Goal: Information Seeking & Learning: Learn about a topic

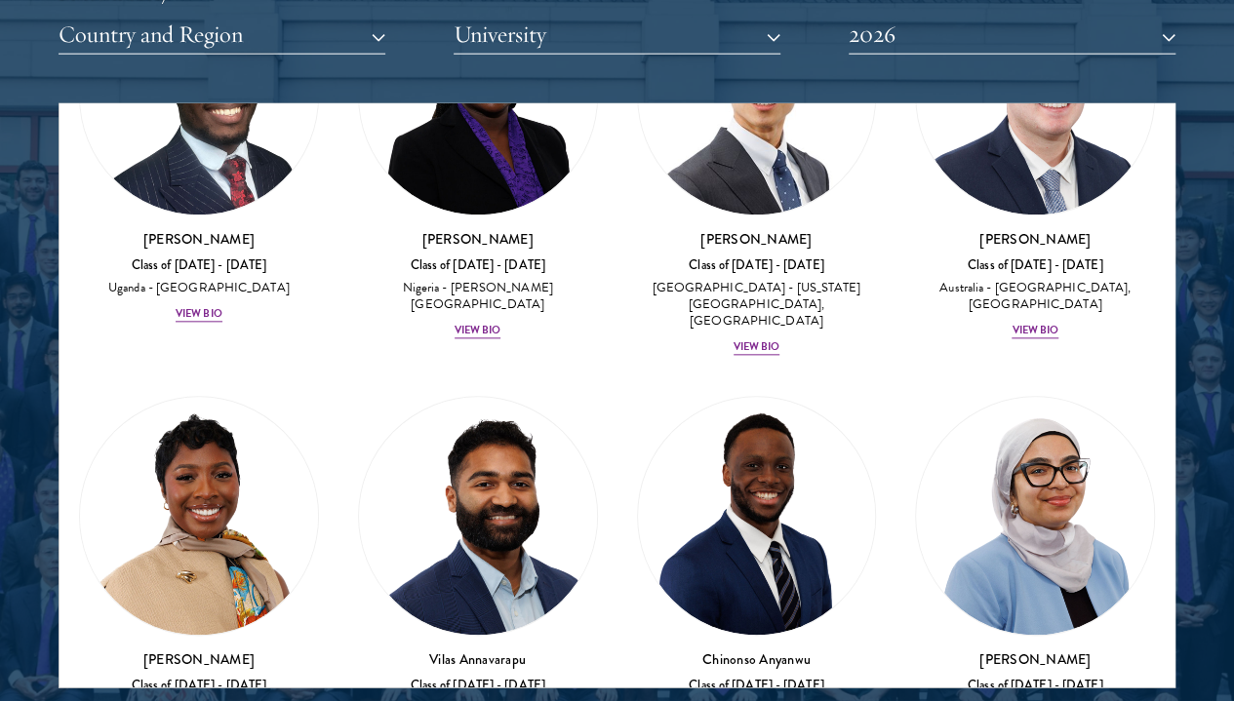
scroll to position [1032, 0]
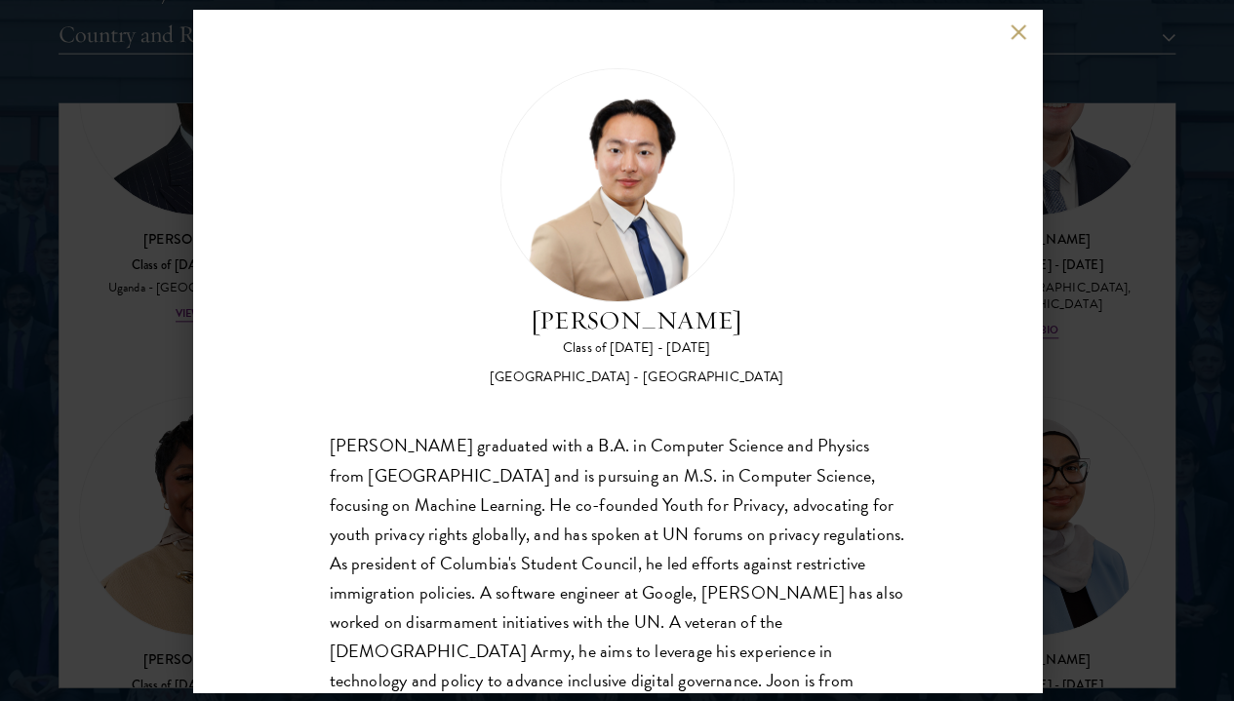
scroll to position [34, 0]
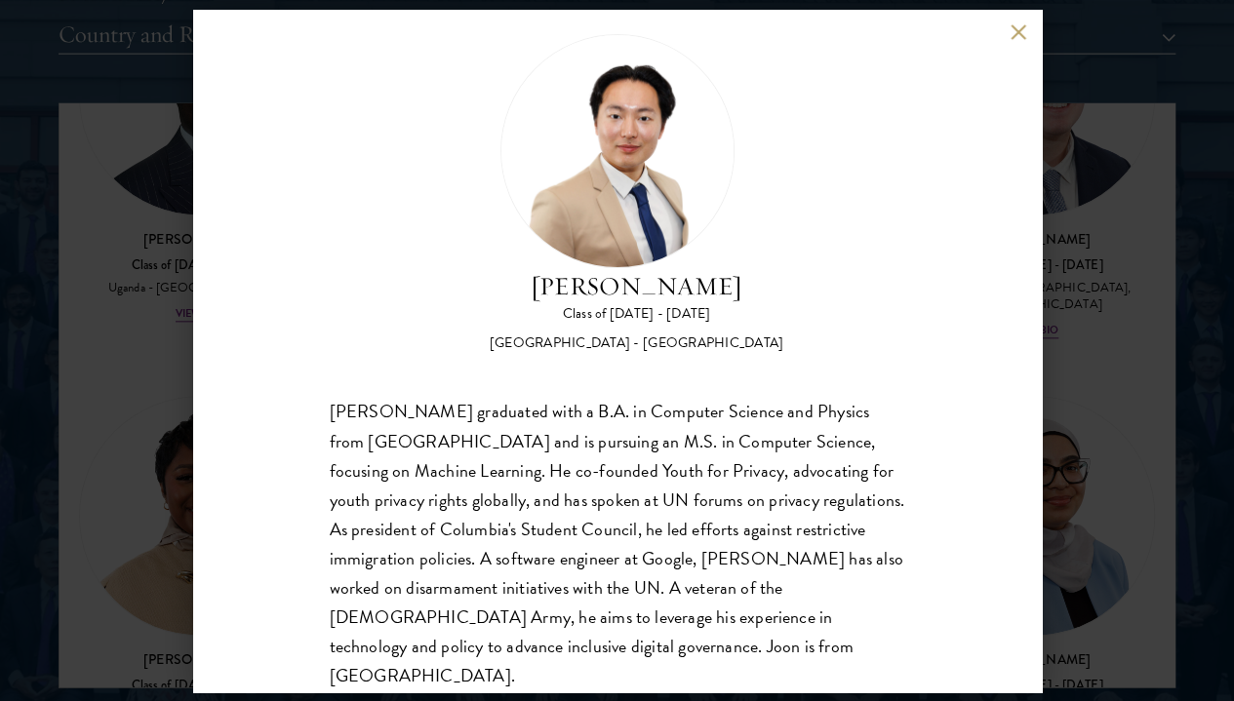
click at [180, 437] on div "[PERSON_NAME] Class of [DATE] - [DATE] [GEOGRAPHIC_DATA] - [GEOGRAPHIC_DATA] [P…" at bounding box center [617, 350] width 1234 height 701
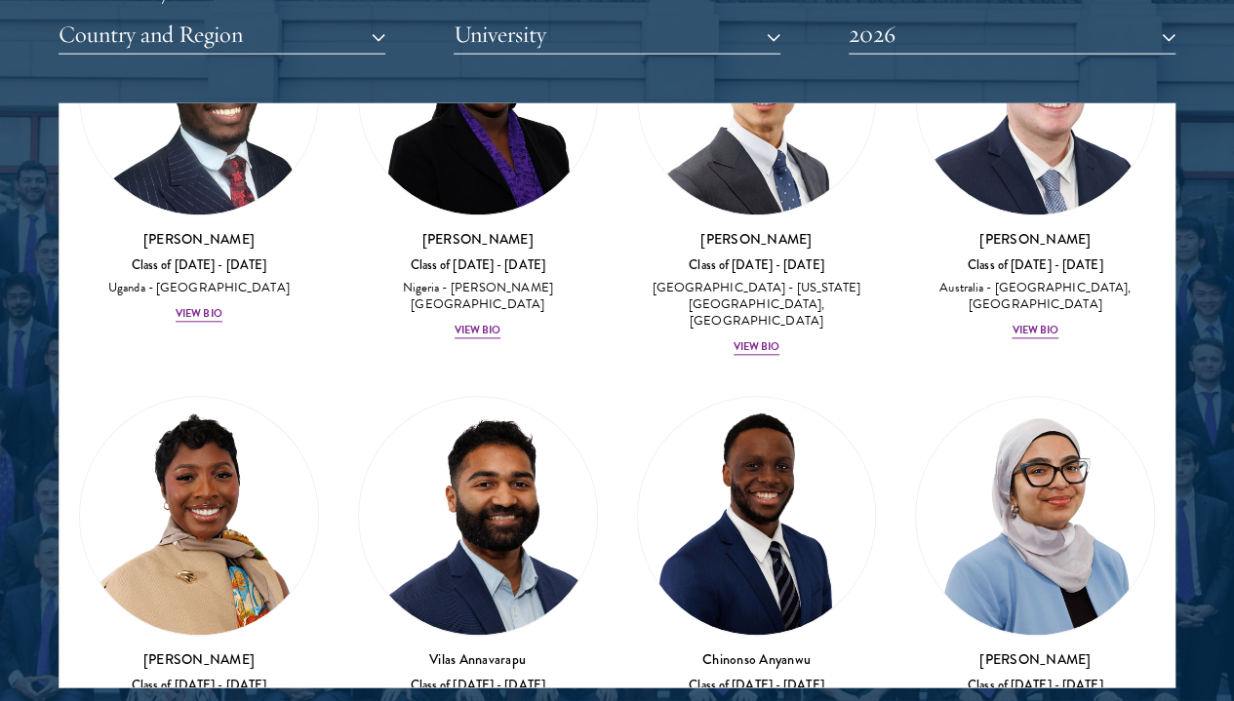
scroll to position [1395, 0]
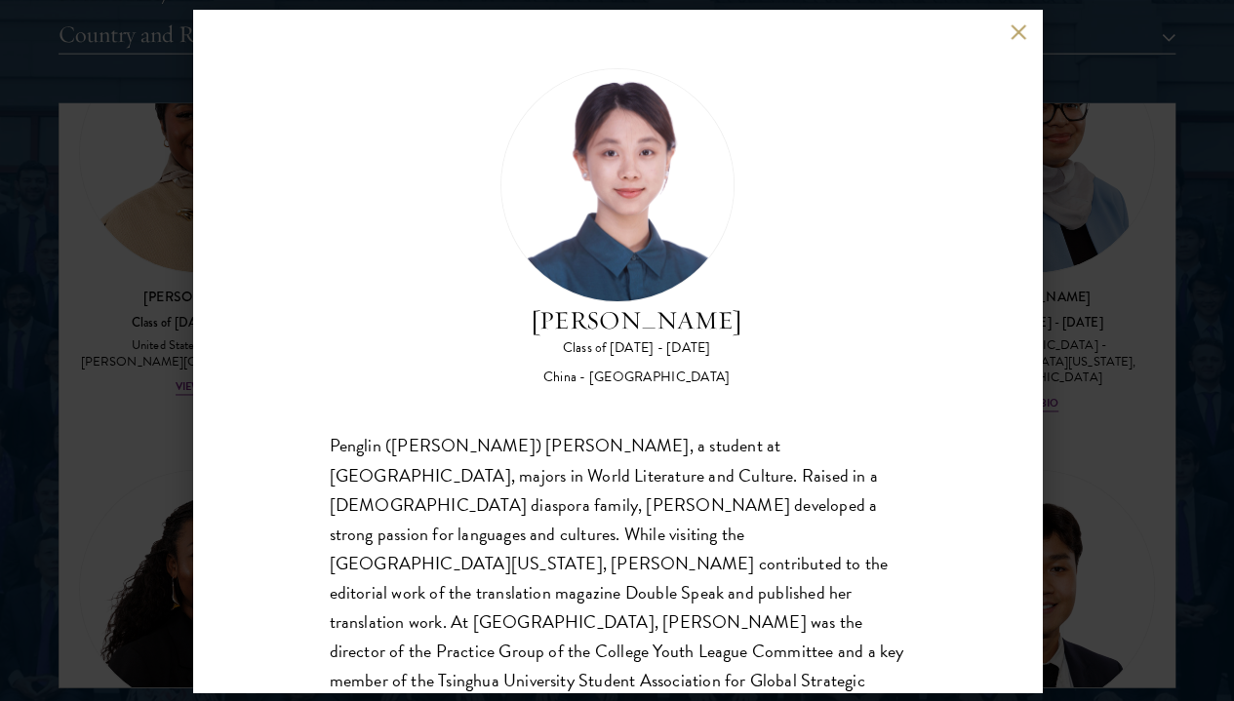
click at [1014, 29] on button at bounding box center [1019, 32] width 17 height 17
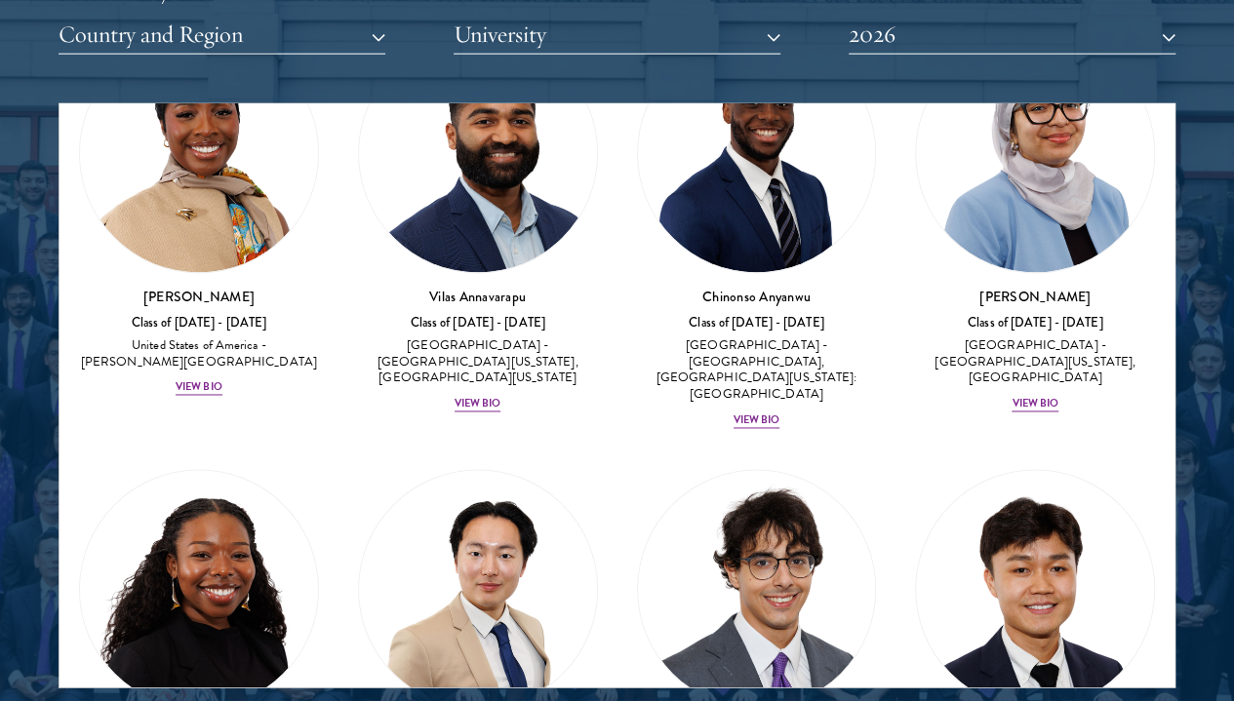
scroll to position [1749, 0]
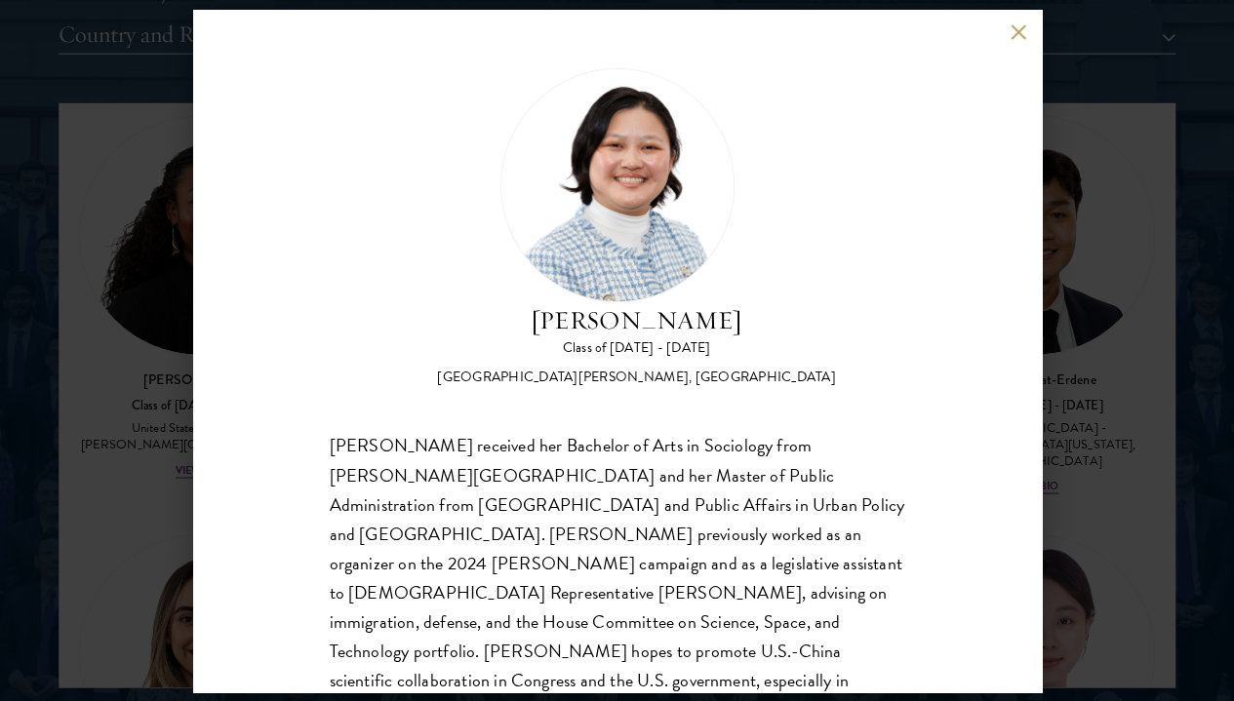
click at [172, 331] on div "[PERSON_NAME] Class of [DATE] - [DATE] [GEOGRAPHIC_DATA] - [PERSON_NAME][GEOGRA…" at bounding box center [617, 350] width 1234 height 701
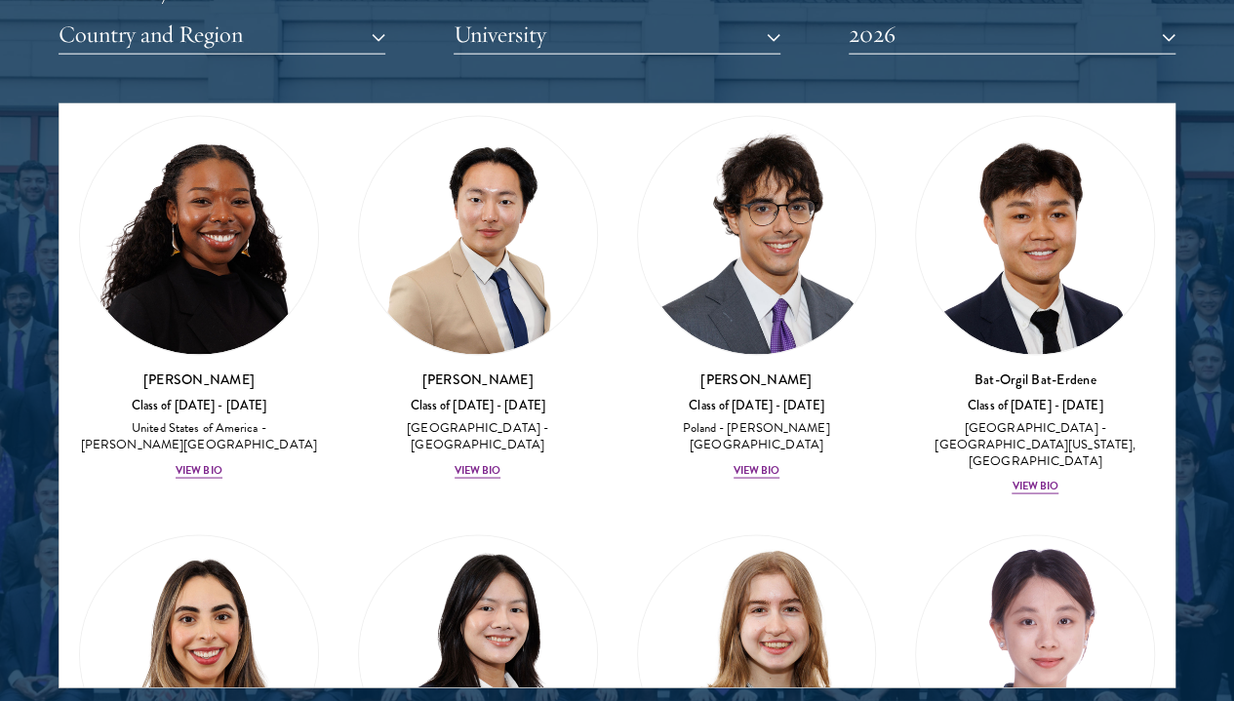
scroll to position [1786, 0]
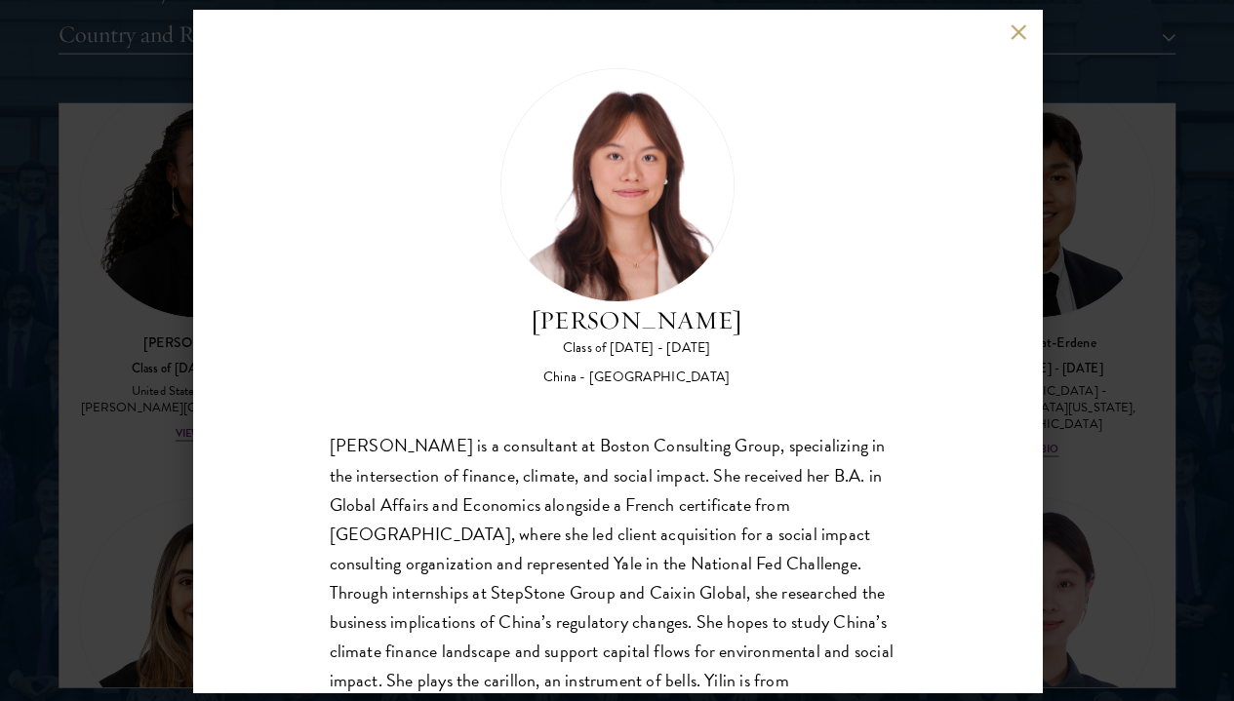
click at [152, 322] on div "[PERSON_NAME] Class of [DATE] - [DATE] [GEOGRAPHIC_DATA] - [GEOGRAPHIC_DATA] [P…" at bounding box center [617, 350] width 1234 height 701
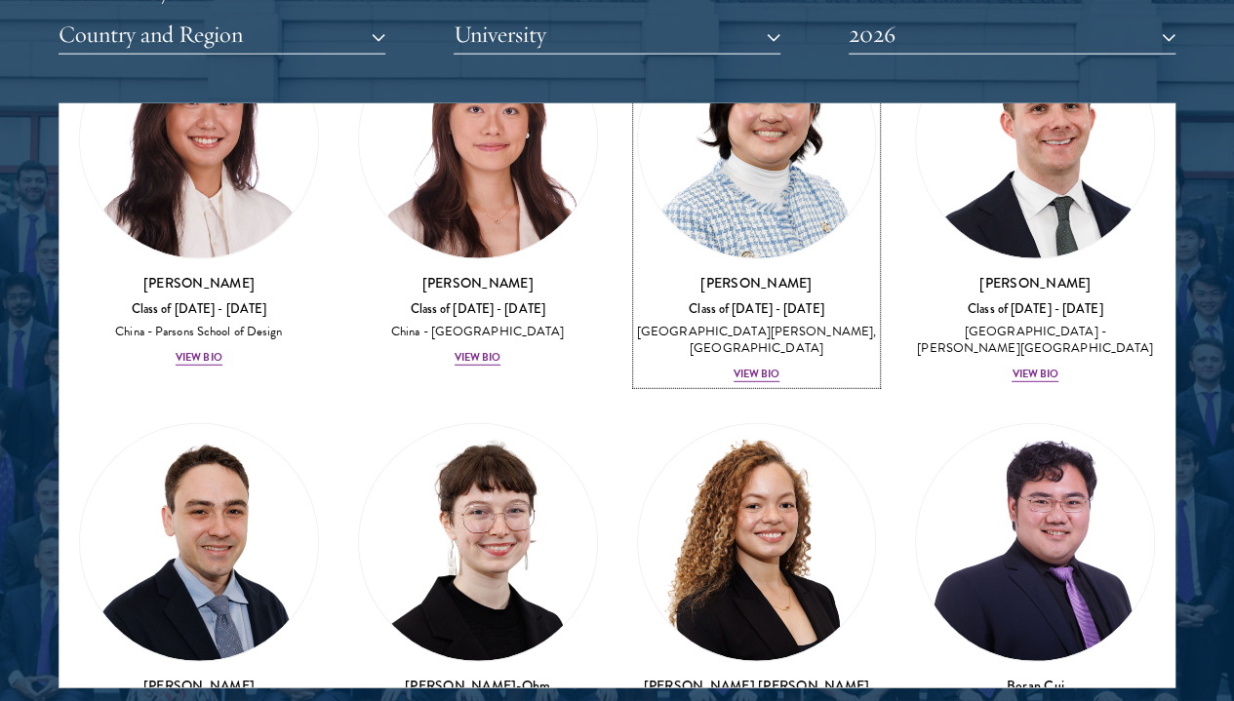
scroll to position [2780, 0]
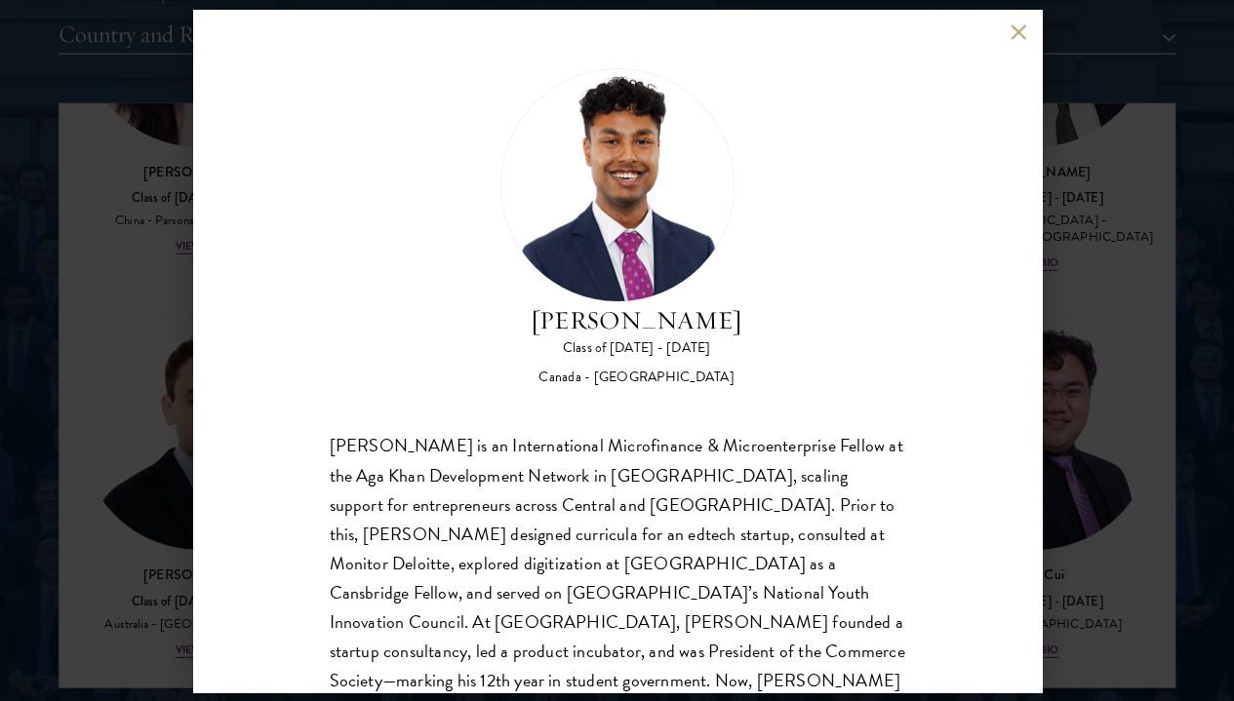
click at [1142, 311] on div "[PERSON_NAME] Class of [DATE] - [DATE] [GEOGRAPHIC_DATA] - [GEOGRAPHIC_DATA] [P…" at bounding box center [617, 350] width 1234 height 701
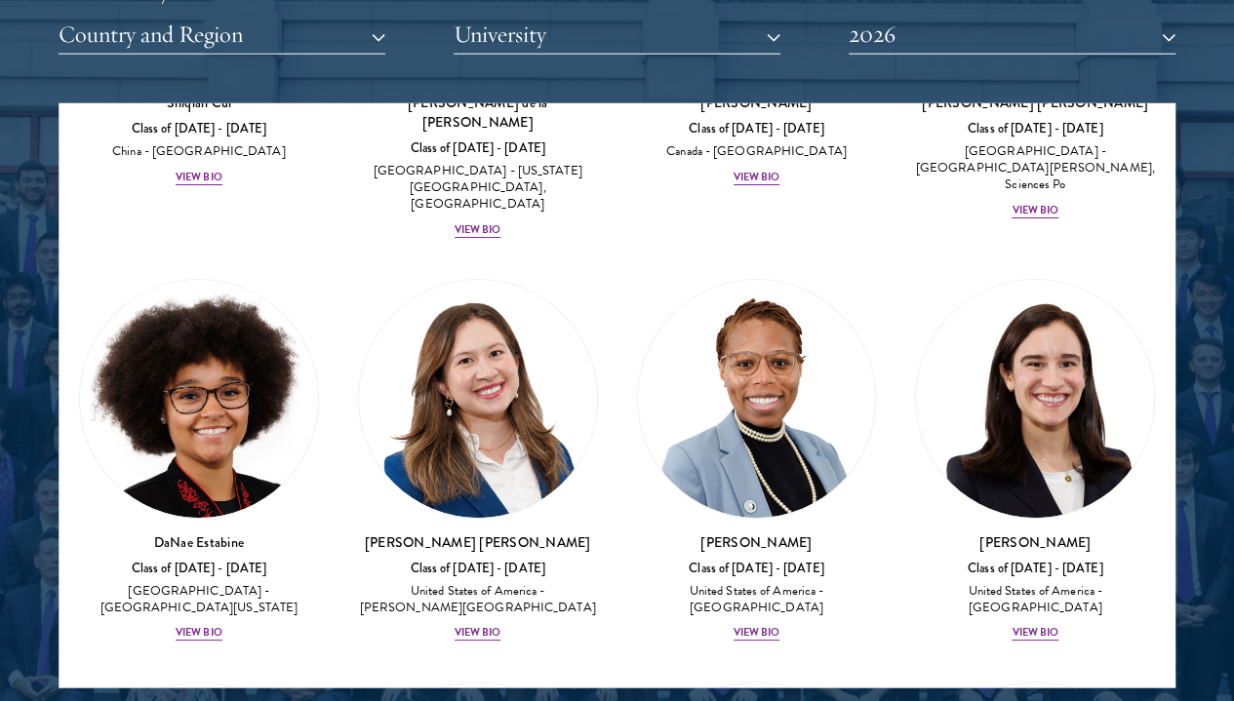
scroll to position [3682, 0]
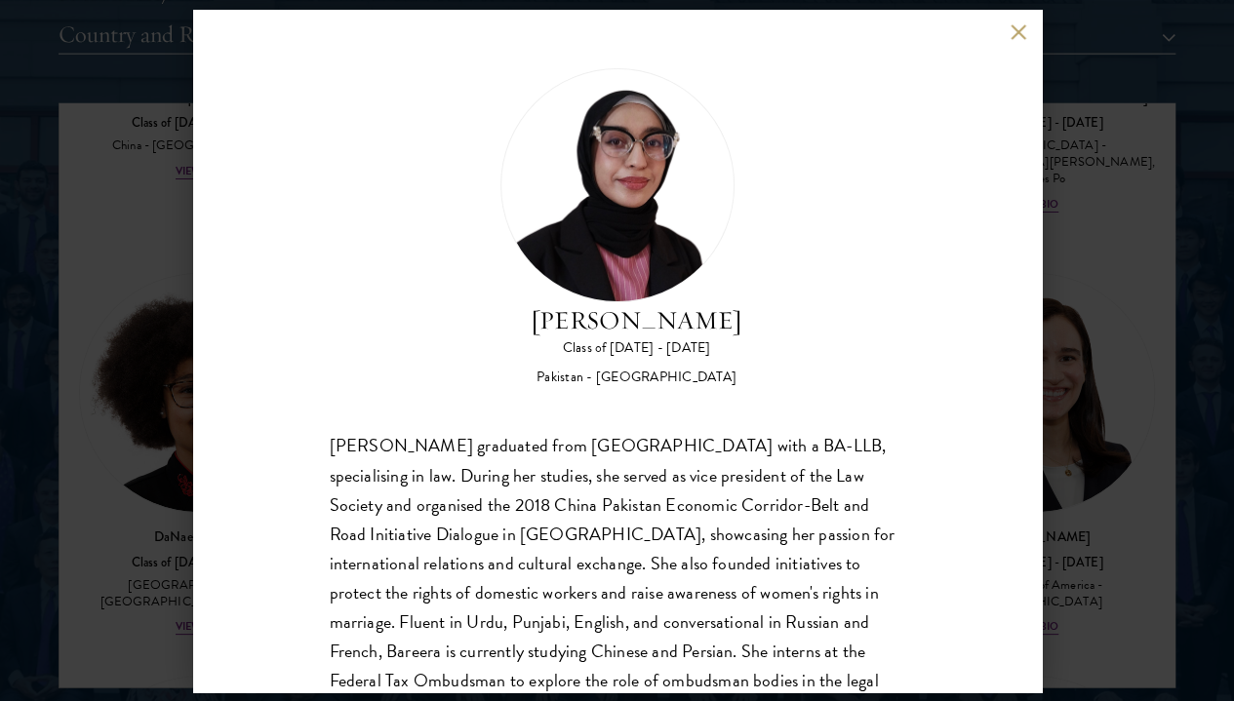
scroll to position [34, 0]
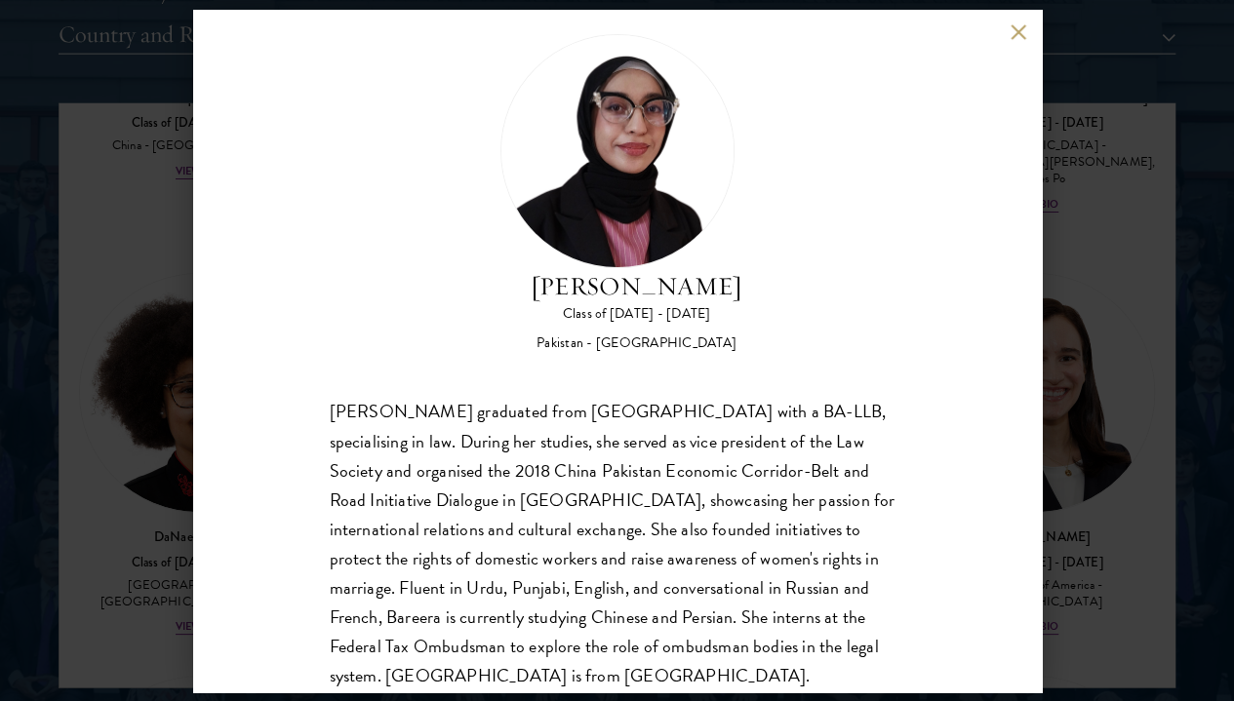
click at [185, 415] on div "Bree Javed Class of [DATE] - [DATE] [GEOGRAPHIC_DATA] - [GEOGRAPHIC_DATA] [PERS…" at bounding box center [617, 350] width 1234 height 701
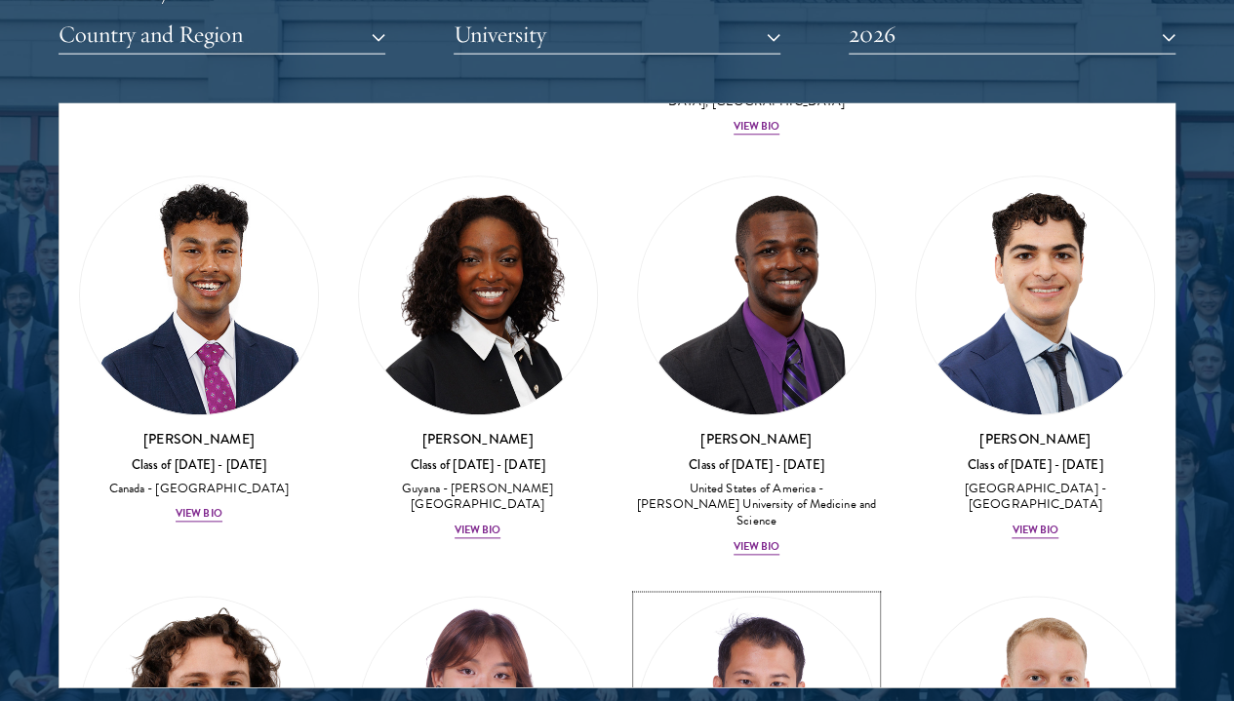
scroll to position [4634, 0]
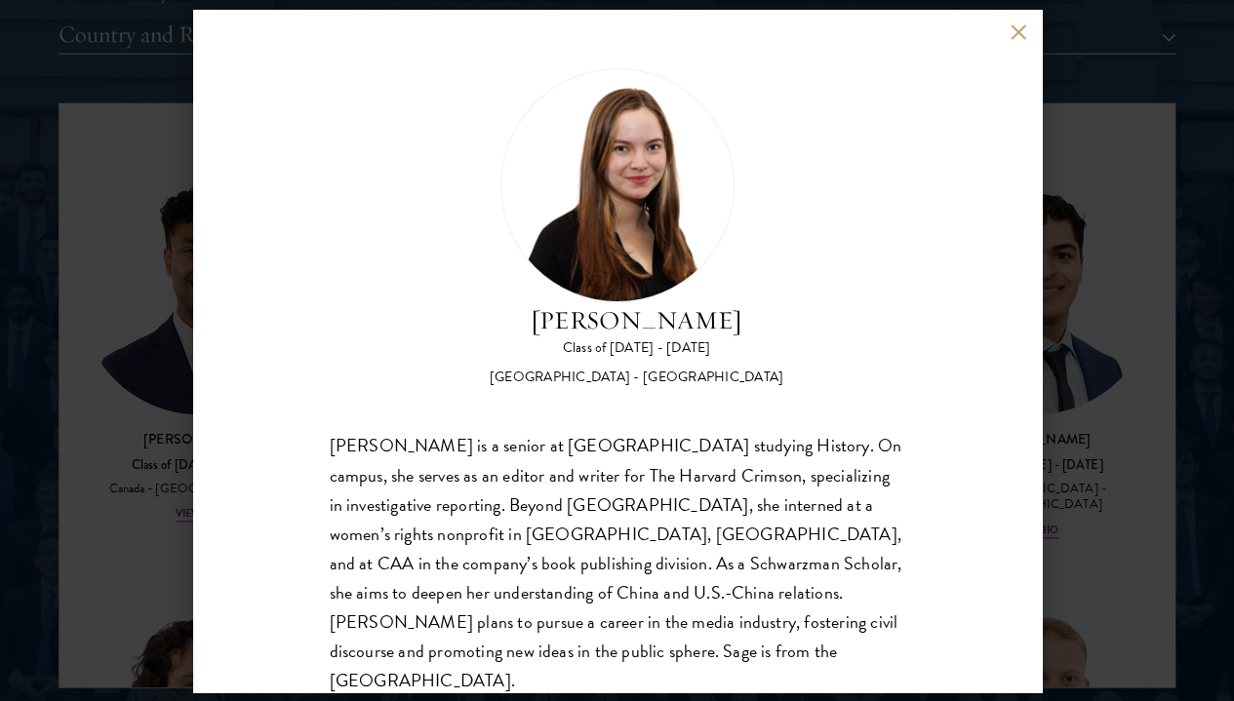
click at [1080, 378] on div "[PERSON_NAME] Class of [DATE] - [DATE] [GEOGRAPHIC_DATA] - [GEOGRAPHIC_DATA] [P…" at bounding box center [617, 350] width 1234 height 701
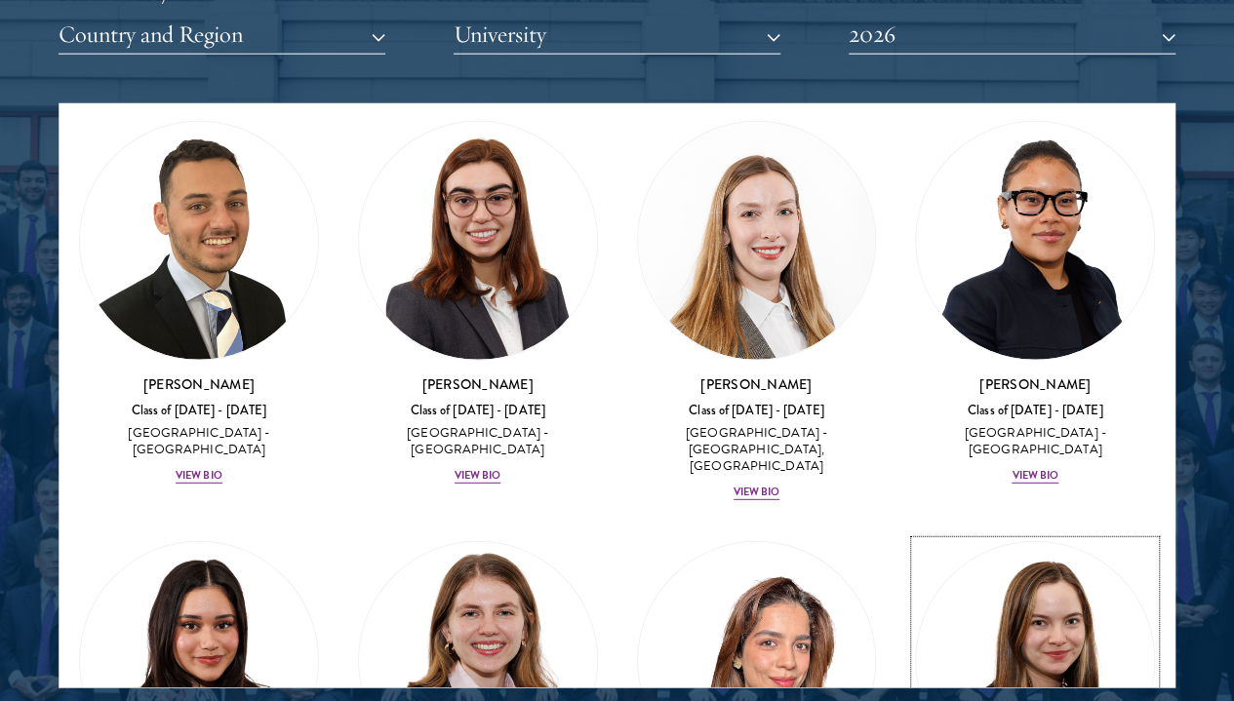
scroll to position [6618, 0]
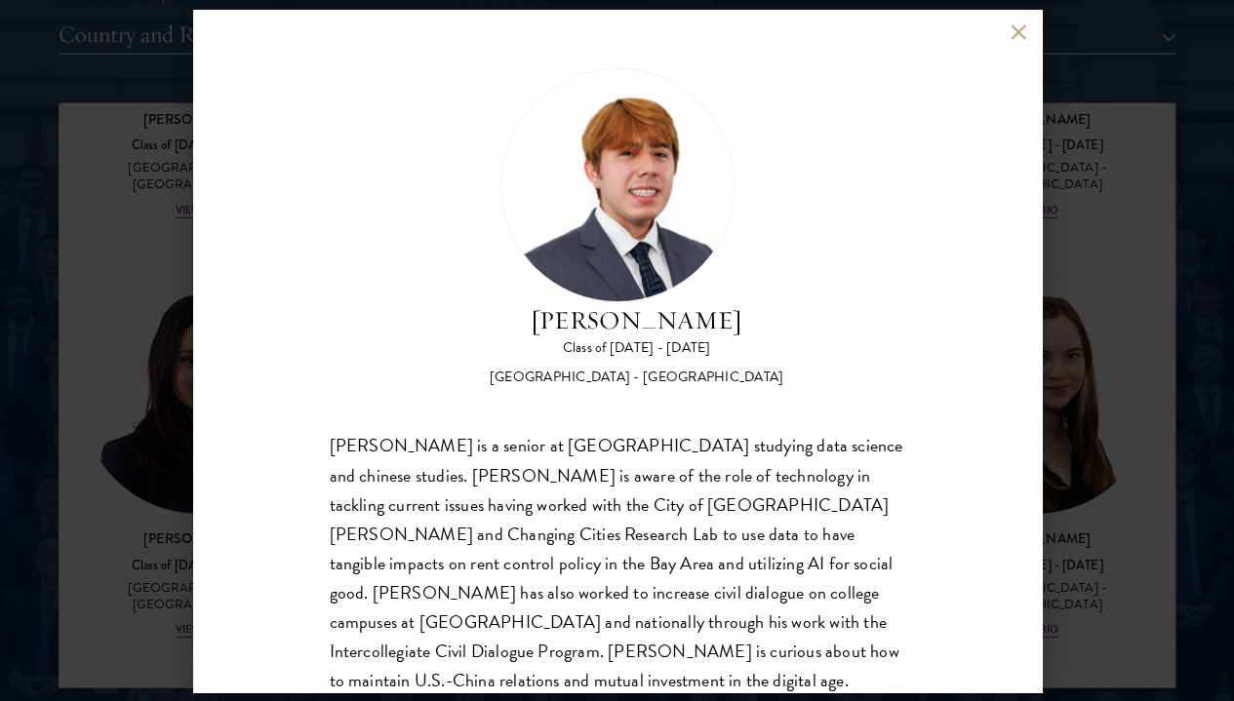
click at [1014, 524] on div "[PERSON_NAME] Class of [DATE] - [DATE] [GEOGRAPHIC_DATA] - [GEOGRAPHIC_DATA] [P…" at bounding box center [617, 351] width 849 height 683
click at [1066, 395] on div "[PERSON_NAME] Class of [DATE] - [DATE] [GEOGRAPHIC_DATA] - [GEOGRAPHIC_DATA] [P…" at bounding box center [617, 350] width 1234 height 701
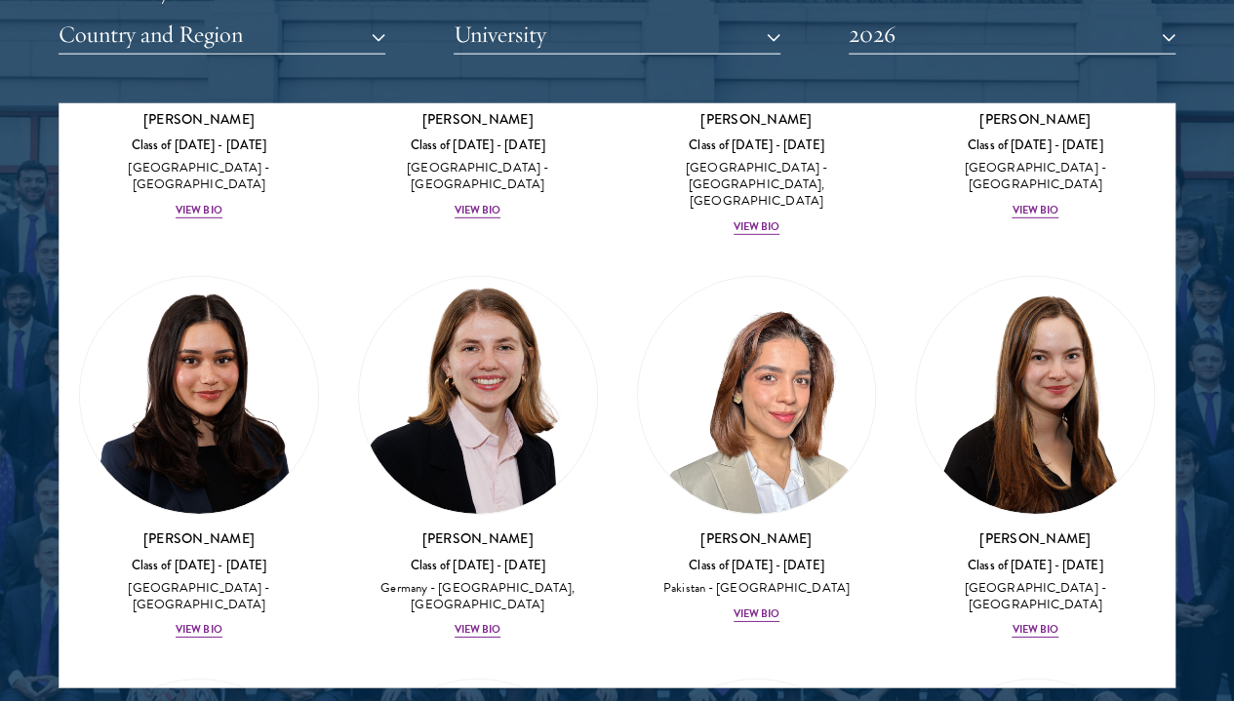
scroll to position [6473, 0]
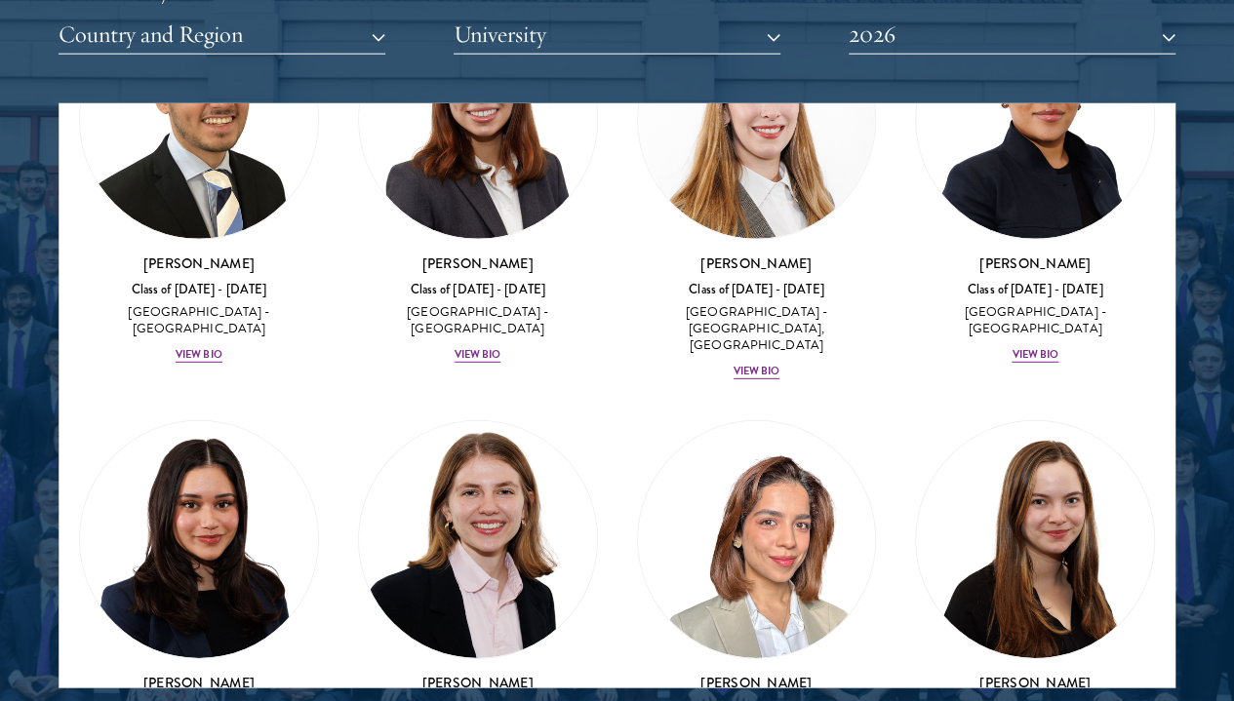
click at [96, 401] on div at bounding box center [617, 203] width 1234 height 1206
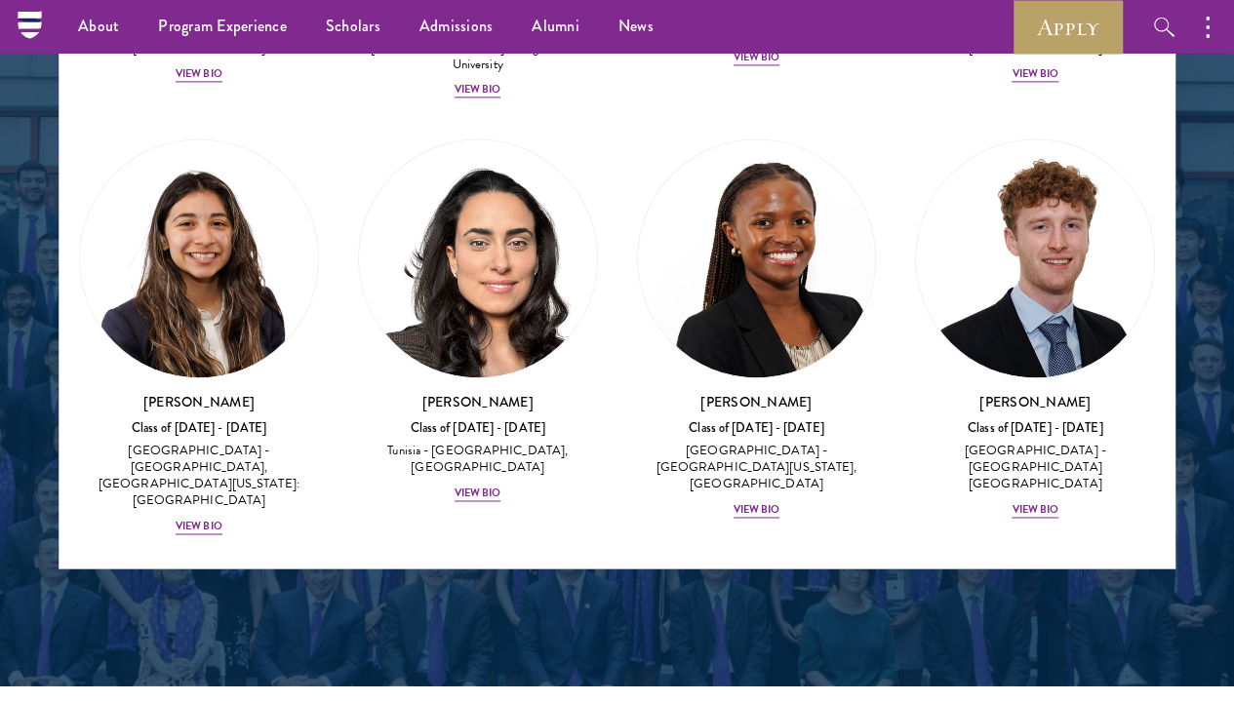
scroll to position [8702, 0]
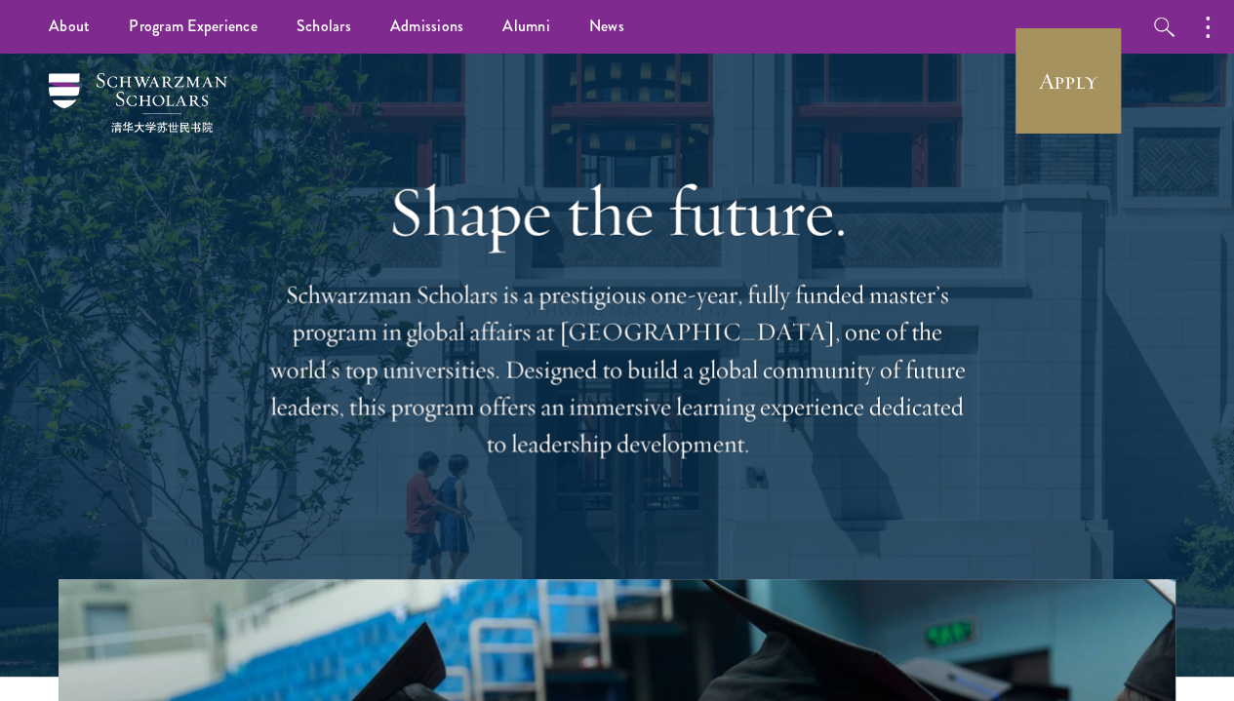
drag, startPoint x: 1073, startPoint y: 147, endPoint x: 1055, endPoint y: 95, distance: 55.5
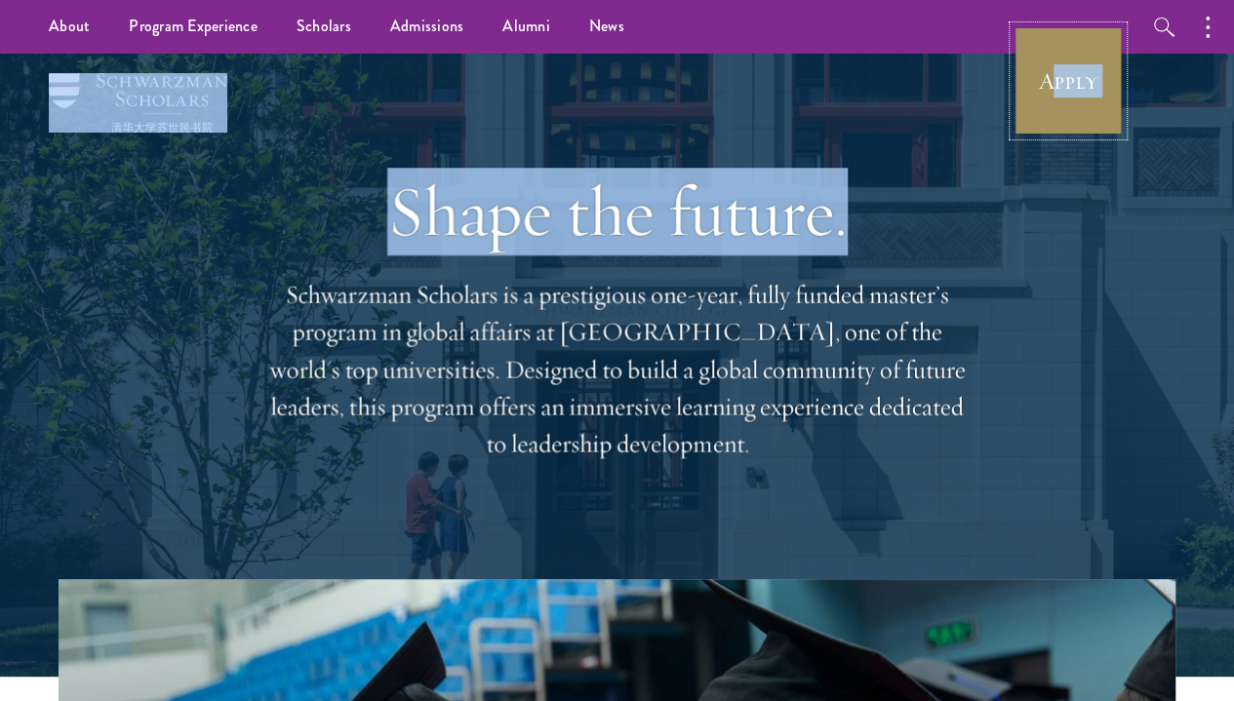
click at [1055, 95] on link "Apply" at bounding box center [1068, 80] width 109 height 109
